Goal: Contribute content

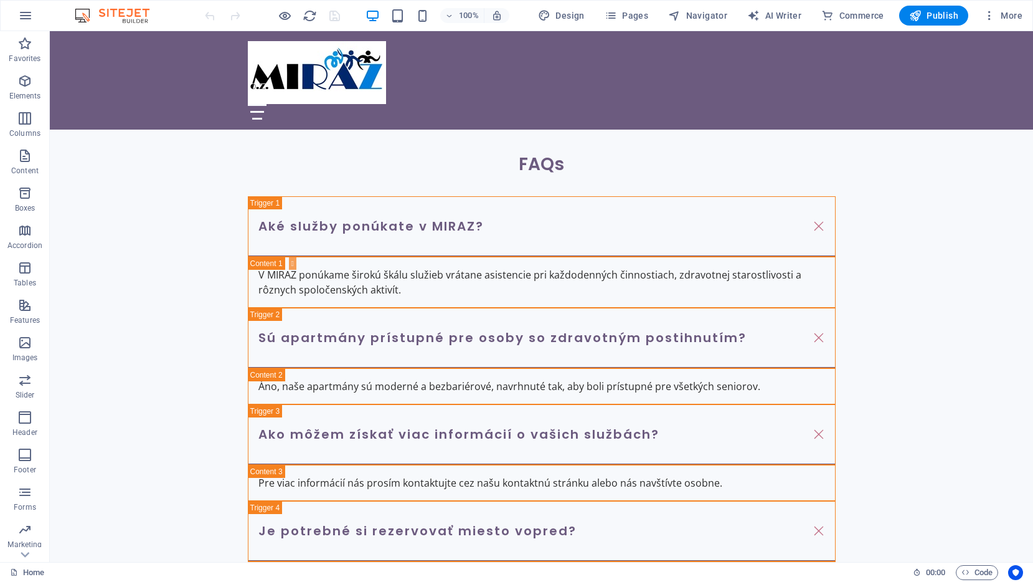
scroll to position [2807, 0]
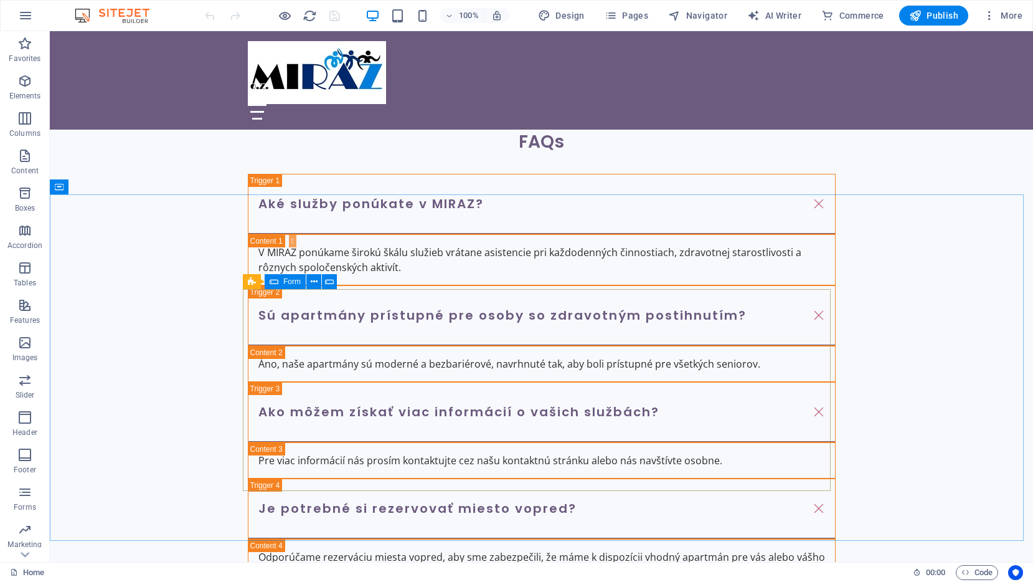
click at [275, 281] on icon at bounding box center [274, 281] width 9 height 15
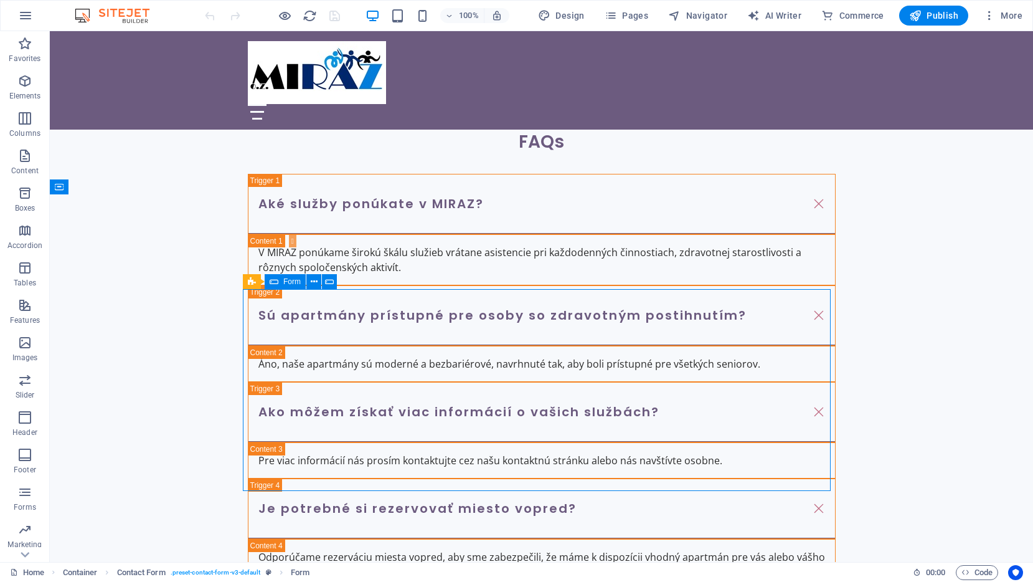
click at [275, 281] on icon at bounding box center [274, 281] width 9 height 15
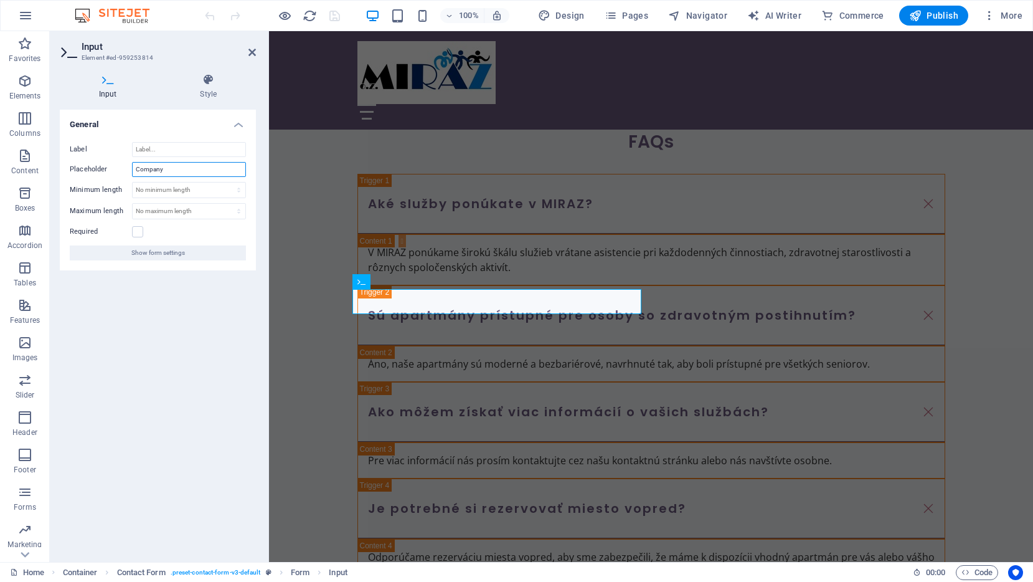
click at [164, 170] on input "Company" at bounding box center [189, 169] width 114 height 15
type input "Priezvisko"
click at [153, 311] on div "General Label Placeholder Priezvisko Minimum length No minimum length chars Max…" at bounding box center [158, 331] width 196 height 442
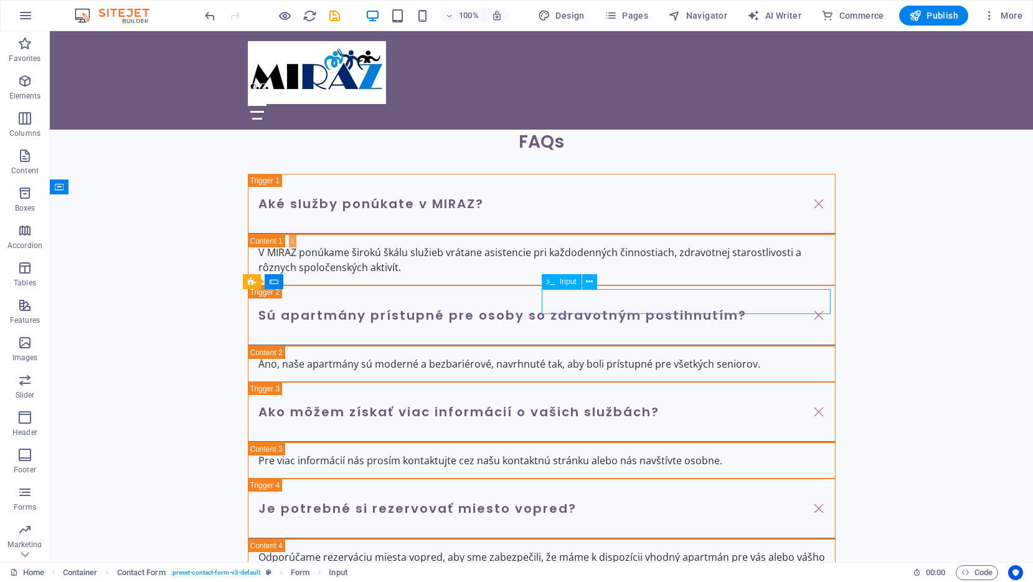
drag, startPoint x: 444, startPoint y: 305, endPoint x: 663, endPoint y: 305, distance: 219.2
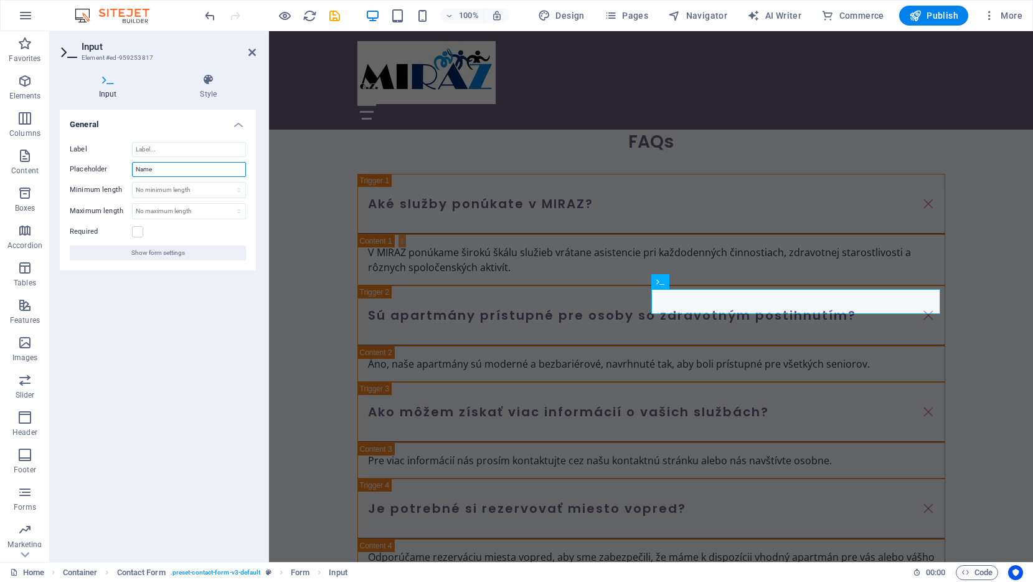
click at [173, 167] on input "Name" at bounding box center [189, 169] width 114 height 15
type input "Meno"
click at [146, 323] on div "General Label Placeholder Meno Minimum length No minimum length chars Maximum l…" at bounding box center [158, 331] width 196 height 442
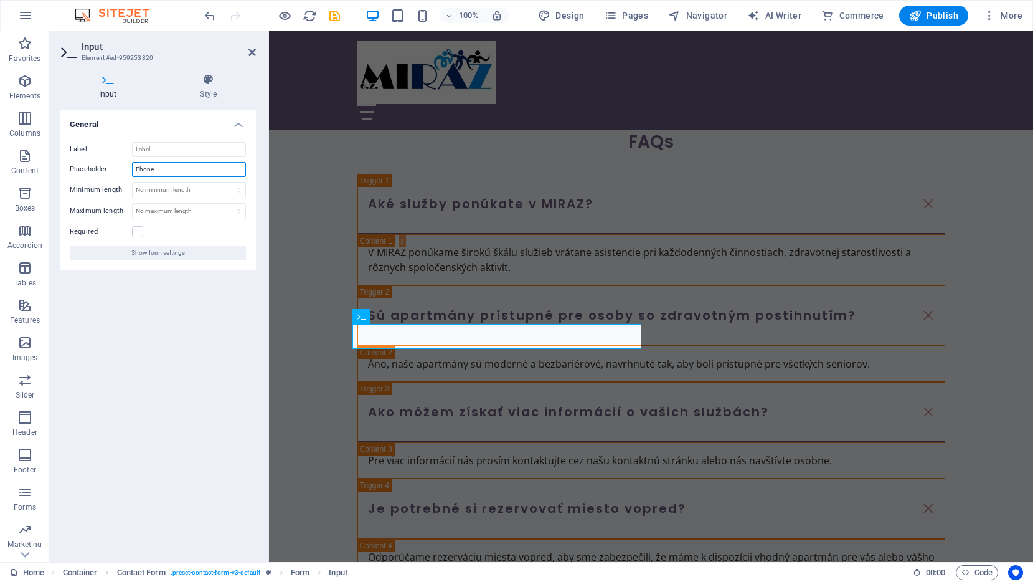
click at [194, 167] on input "Phone" at bounding box center [189, 169] width 114 height 15
type input "Telefón"
click at [163, 325] on div "General Label Placeholder Telefón Minimum length No minimum length chars Maximu…" at bounding box center [158, 331] width 196 height 442
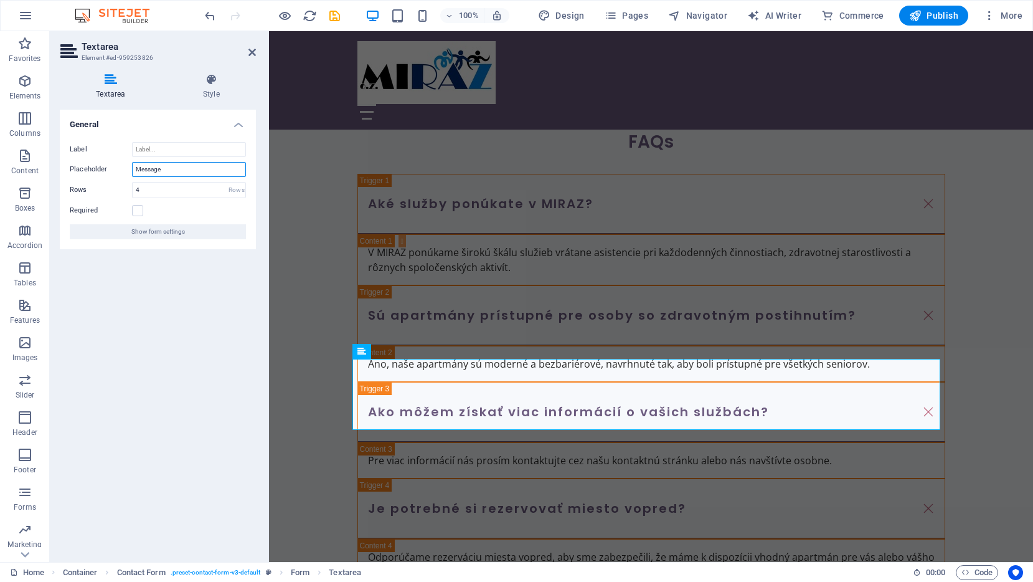
click at [166, 172] on input "Message" at bounding box center [189, 169] width 114 height 15
type input "Správa"
click at [169, 311] on div "General Label Placeholder Správa Rows 4 Rows Required Show form settings" at bounding box center [158, 331] width 196 height 442
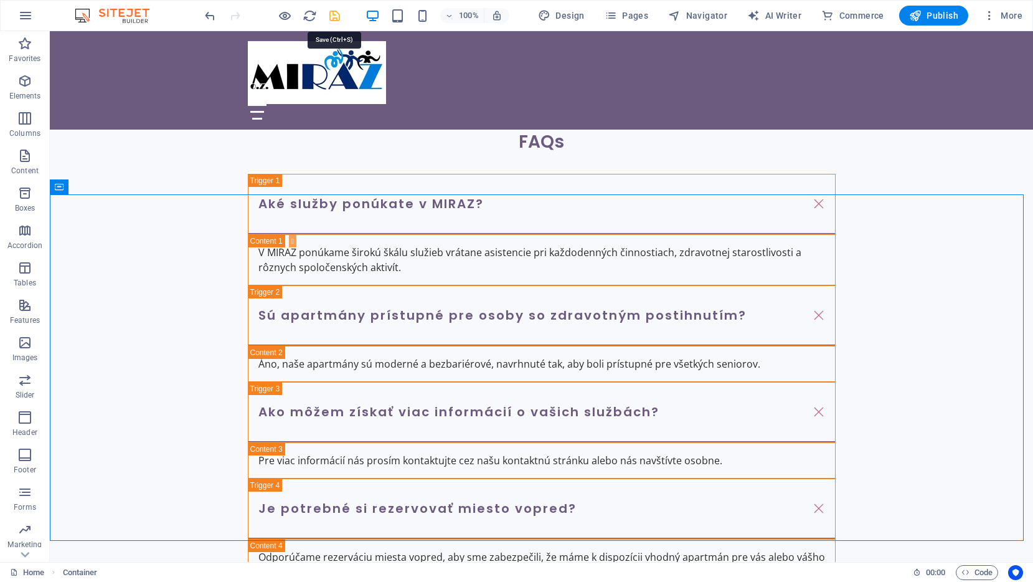
click at [337, 17] on icon "save" at bounding box center [335, 16] width 14 height 14
checkbox input "false"
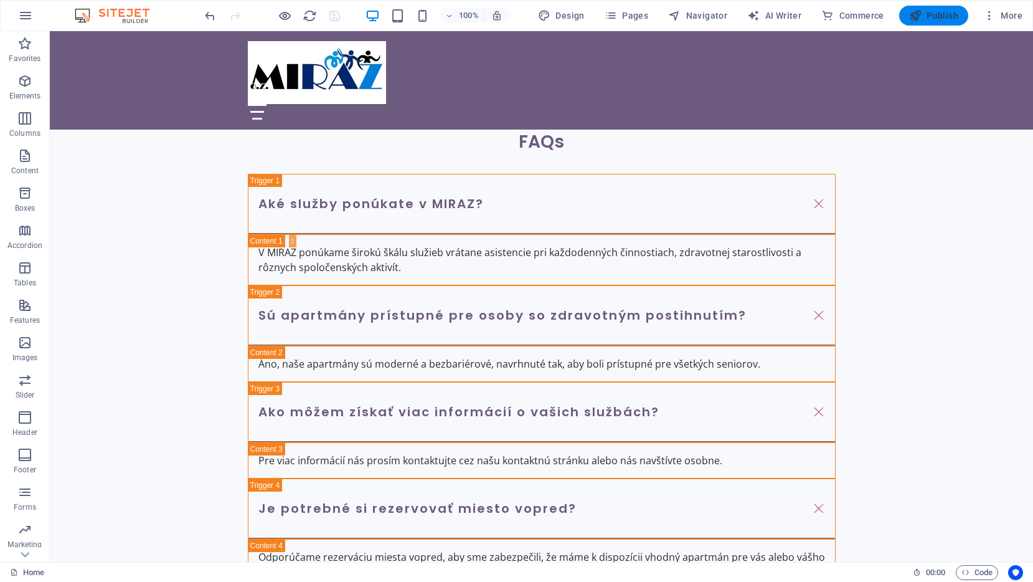
click at [940, 11] on span "Publish" at bounding box center [933, 15] width 49 height 12
